Goal: Task Accomplishment & Management: Manage account settings

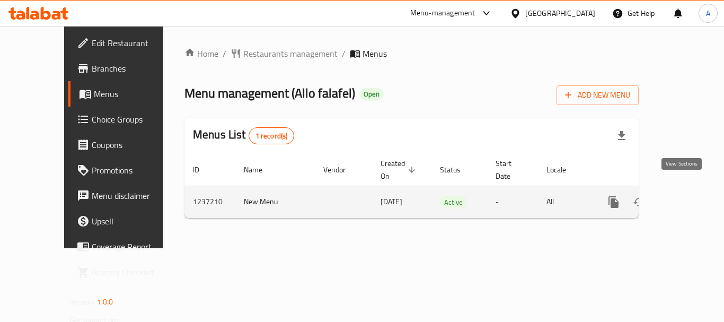
click at [682, 198] on link "enhanced table" at bounding box center [689, 201] width 25 height 25
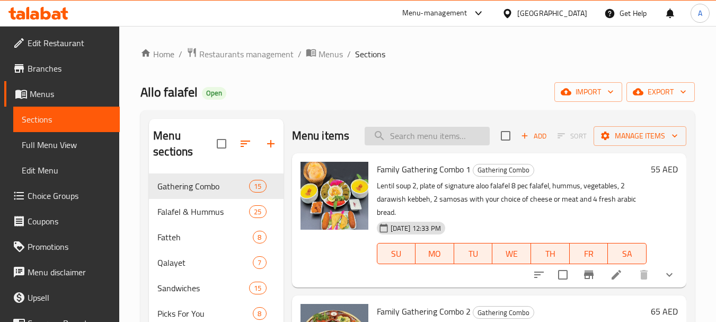
click at [419, 145] on input "search" at bounding box center [427, 136] width 125 height 19
paste input "Sharing Box Fatayer"
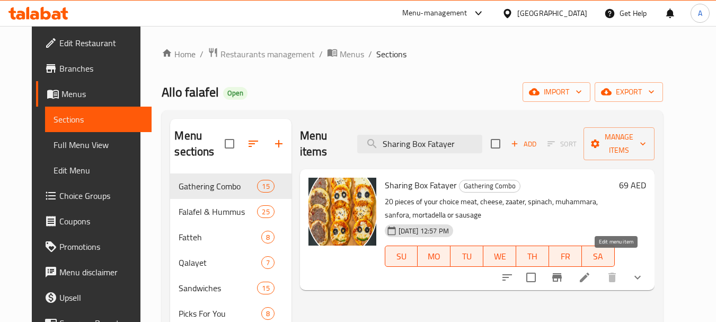
type input "Sharing Box Fatayer"
click at [591, 271] on icon at bounding box center [584, 277] width 13 height 13
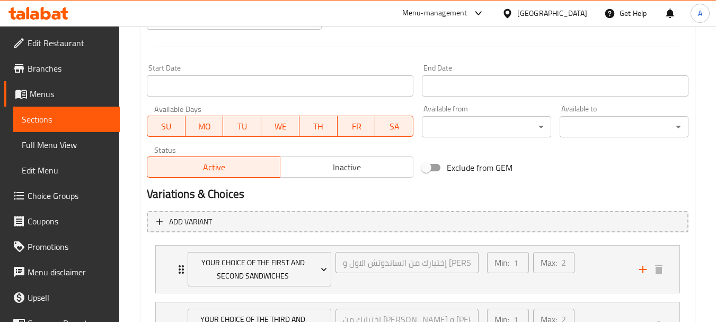
scroll to position [488, 0]
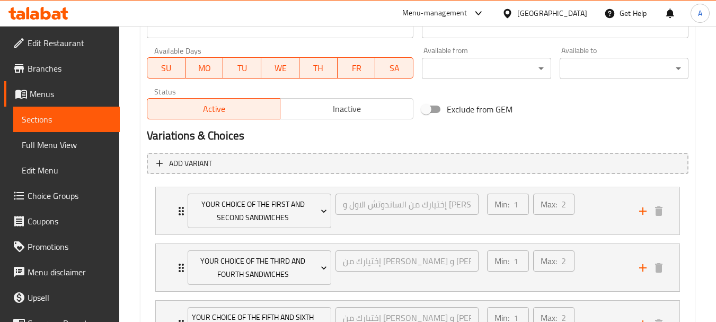
drag, startPoint x: 351, startPoint y: 105, endPoint x: 345, endPoint y: 147, distance: 41.8
click at [351, 105] on span "Inactive" at bounding box center [347, 108] width 125 height 15
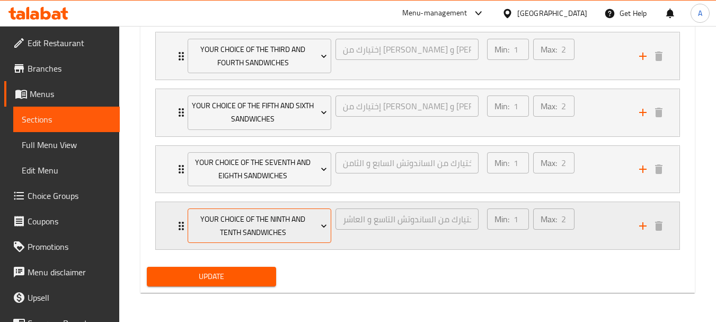
scroll to position [700, 0]
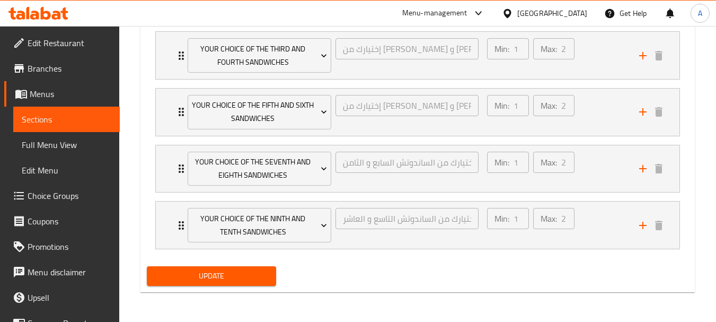
click at [239, 270] on span "Update" at bounding box center [211, 275] width 112 height 13
